Goal: Information Seeking & Learning: Learn about a topic

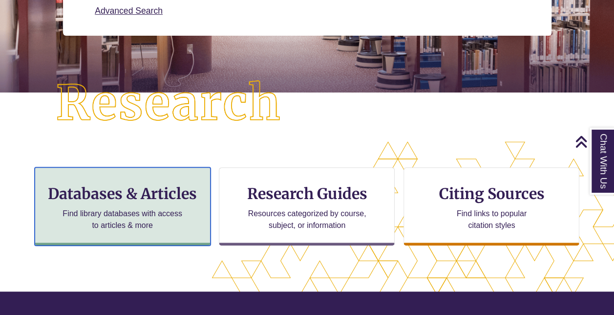
click at [194, 207] on div "Databases & Articles Find library databases with access to articles & more" at bounding box center [123, 206] width 176 height 78
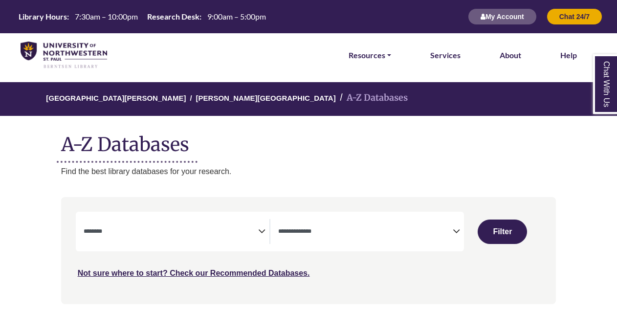
select select "Database Subject Filter"
select select "Database Types Filter"
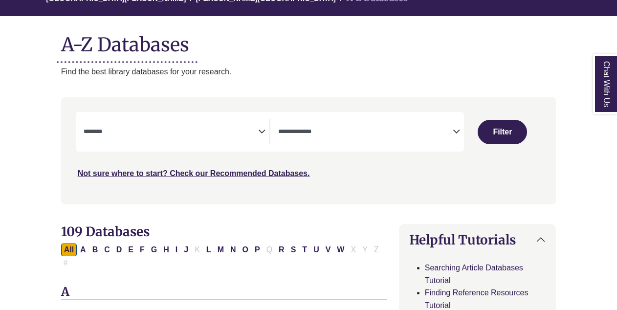
scroll to position [100, 0]
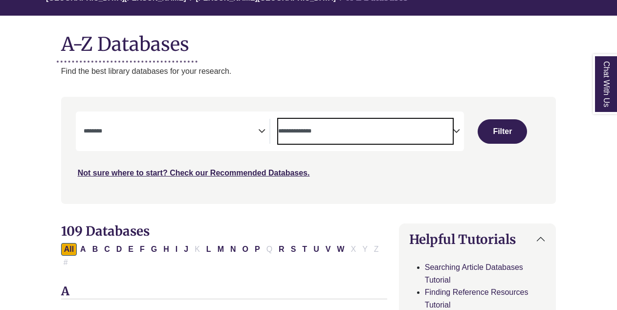
click at [297, 135] on textarea "Search" at bounding box center [365, 132] width 174 height 8
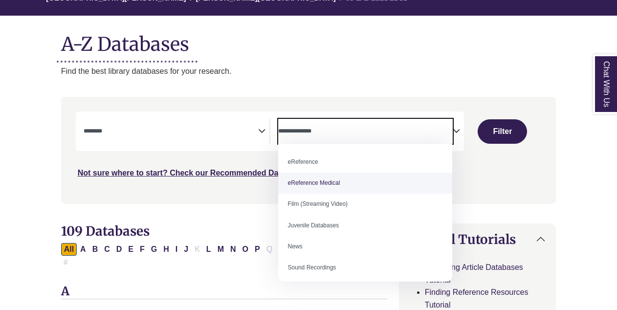
scroll to position [0, 0]
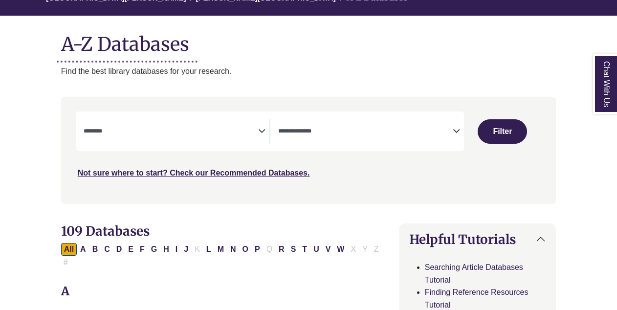
click at [263, 143] on div "**********" at bounding box center [177, 131] width 186 height 25
click at [258, 136] on div "**********" at bounding box center [177, 131] width 186 height 25
click at [299, 251] on button "T" at bounding box center [304, 249] width 11 height 13
select select "Database Subject Filter"
select select "Database Types Filter"
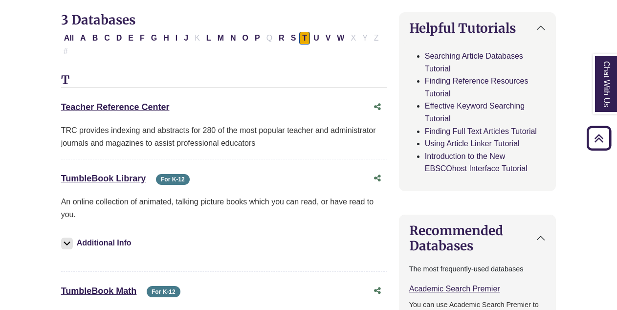
scroll to position [312, 0]
click at [135, 171] on div "TumbleBook Library This link opens in a new window For K-12" at bounding box center [214, 178] width 306 height 14
click at [135, 173] on link "TumbleBook Library This link opens in a new window" at bounding box center [103, 178] width 85 height 10
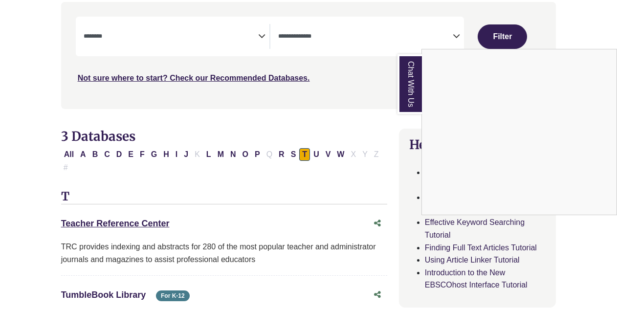
scroll to position [195, 0]
click at [256, 32] on div "Chat With Us" at bounding box center [308, 155] width 617 height 310
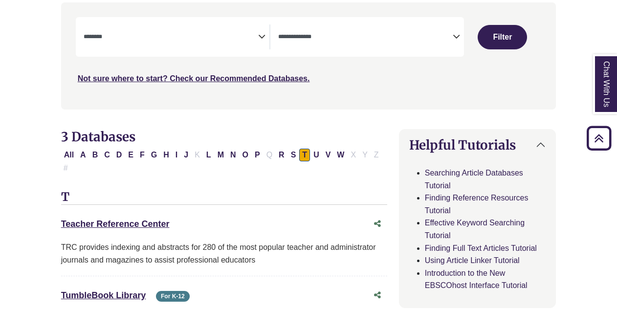
click at [260, 37] on icon "Search filters" at bounding box center [261, 35] width 7 height 15
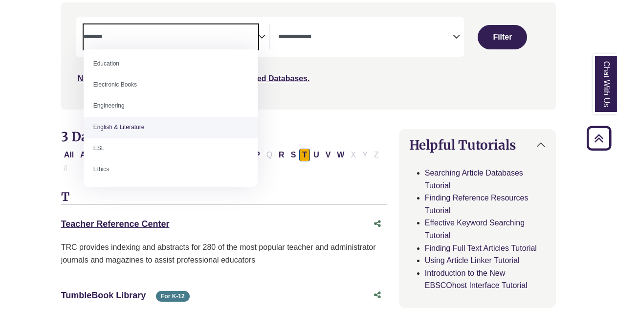
scroll to position [278, 0]
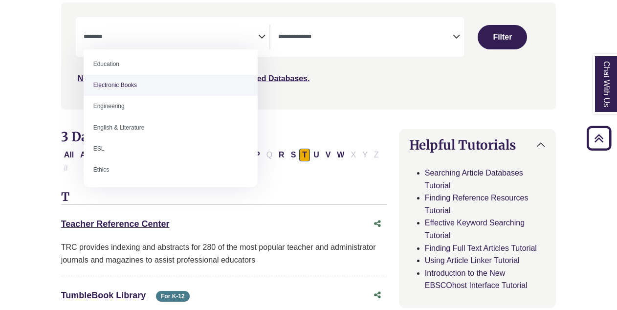
select select "*****"
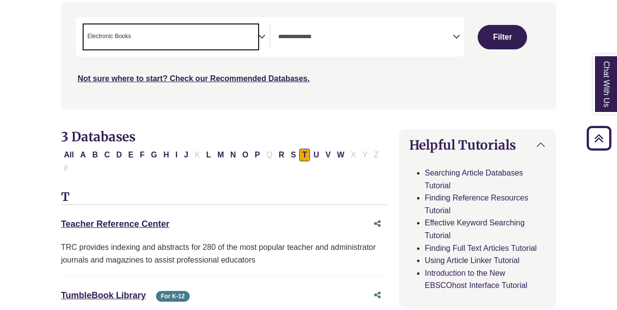
scroll to position [134, 0]
click at [334, 34] on textarea "Search" at bounding box center [365, 38] width 174 height 8
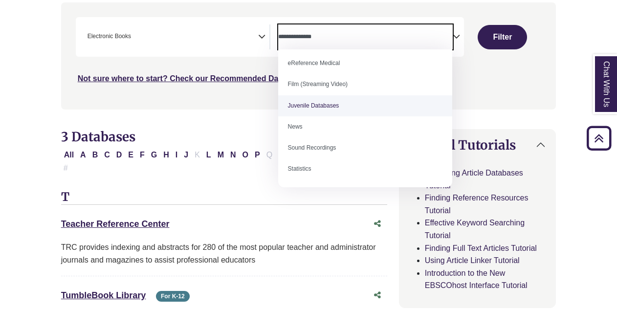
scroll to position [0, 0]
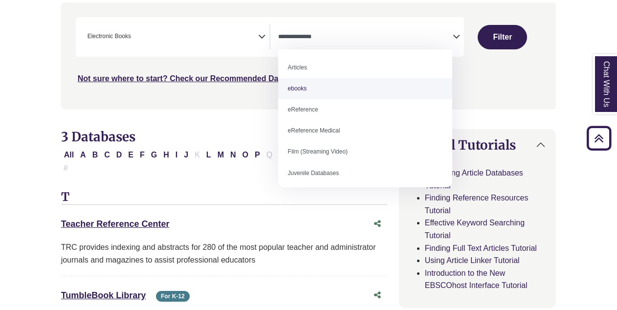
select select "*****"
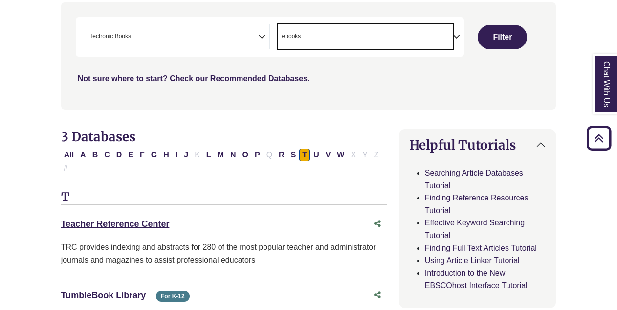
scroll to position [10, 0]
click at [236, 44] on span "× Electronic Books" at bounding box center [171, 36] width 174 height 25
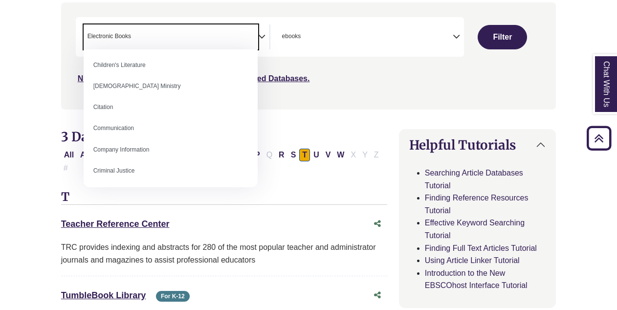
scroll to position [147, 0]
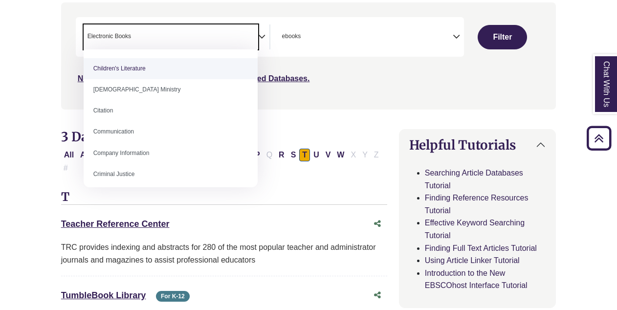
select select "*****"
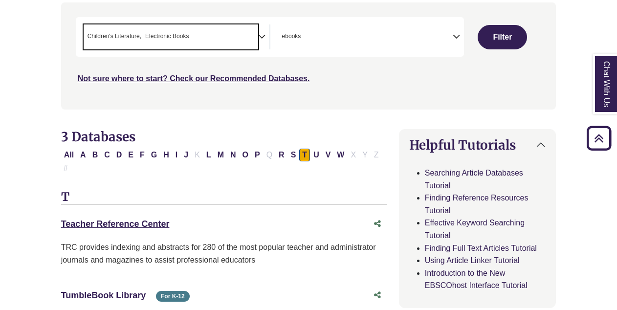
click at [254, 38] on span "× Children's Literature × Electronic Books" at bounding box center [171, 36] width 174 height 25
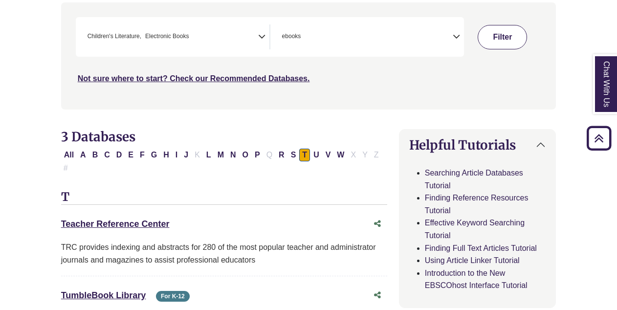
click at [487, 39] on button "Filter" at bounding box center [501, 37] width 49 height 24
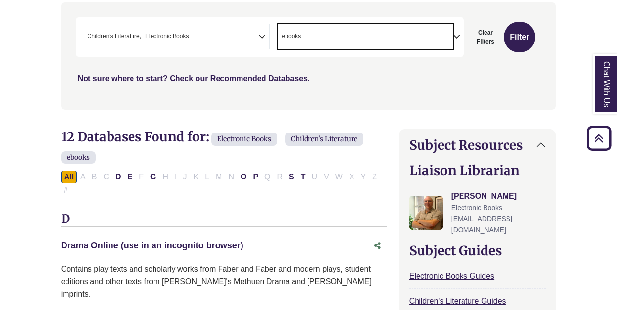
click at [441, 37] on span "× ebooks" at bounding box center [365, 36] width 174 height 25
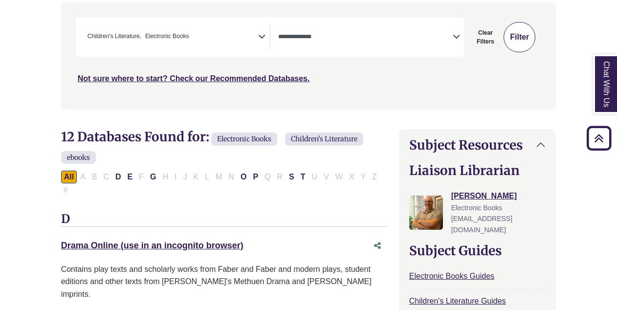
click at [516, 39] on button "Filter" at bounding box center [519, 37] width 32 height 30
select select "Database Types Filter"
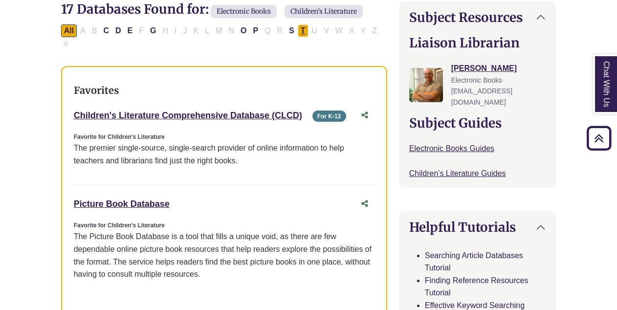
scroll to position [325, 0]
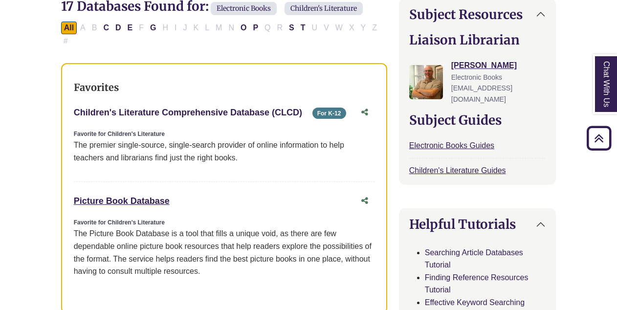
click at [235, 108] on link "Children's Literature Comprehensive Database (CLCD) This link opens in a new wi…" at bounding box center [188, 113] width 228 height 10
